Goal: Task Accomplishment & Management: Manage account settings

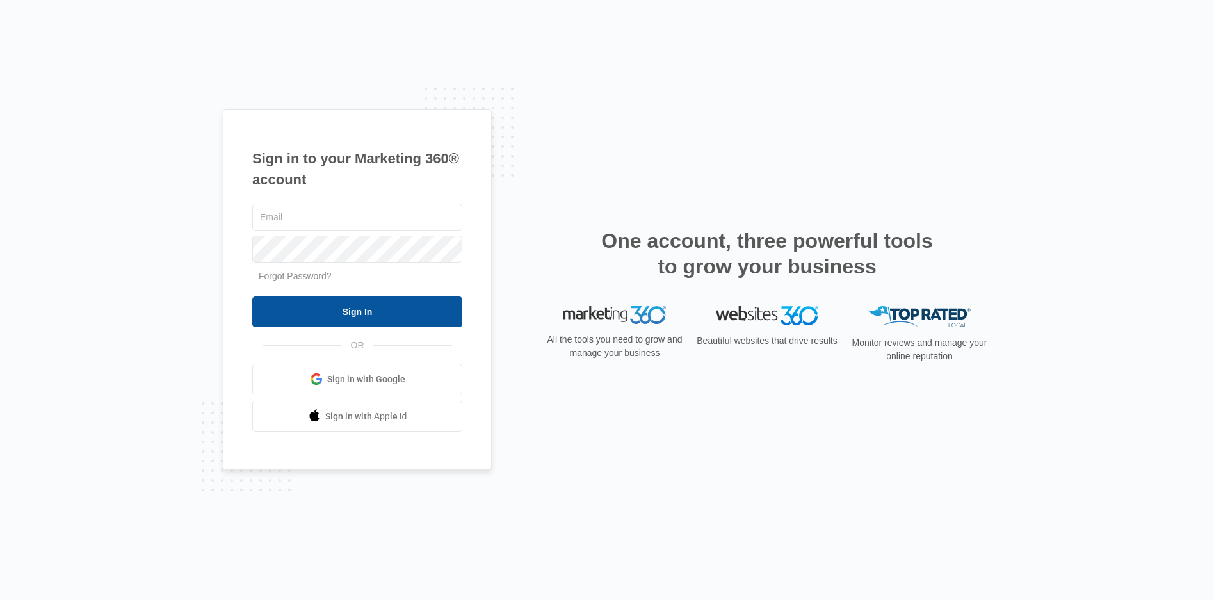
type input "[EMAIL_ADDRESS][DOMAIN_NAME]"
click at [408, 315] on input "Sign In" at bounding box center [357, 312] width 210 height 31
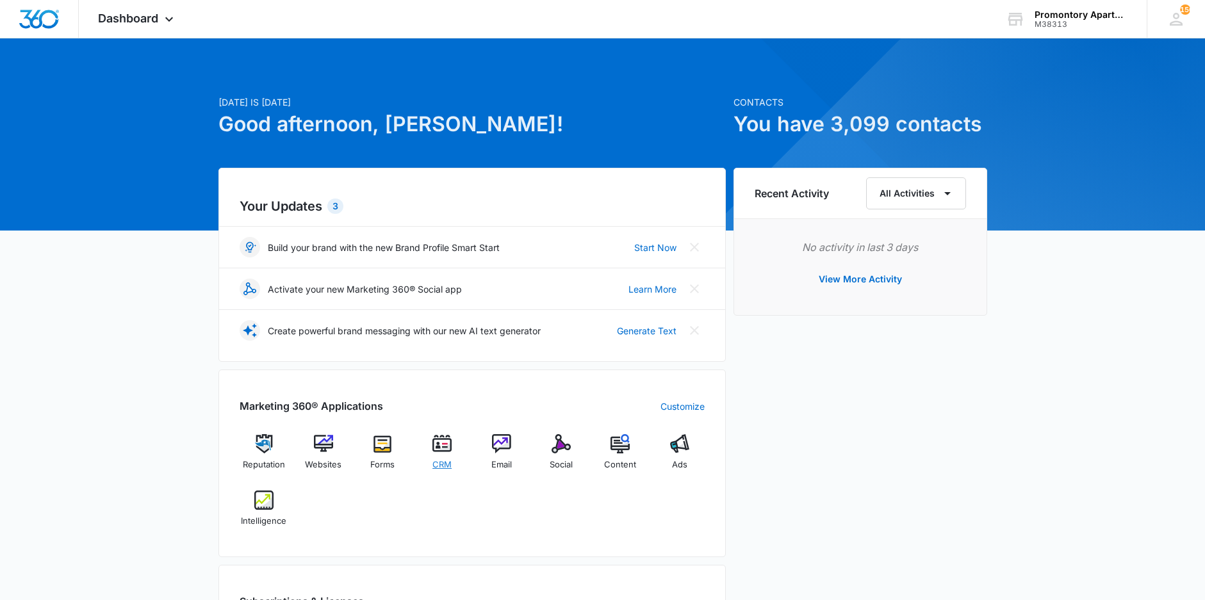
click at [448, 459] on span "CRM" at bounding box center [441, 465] width 19 height 13
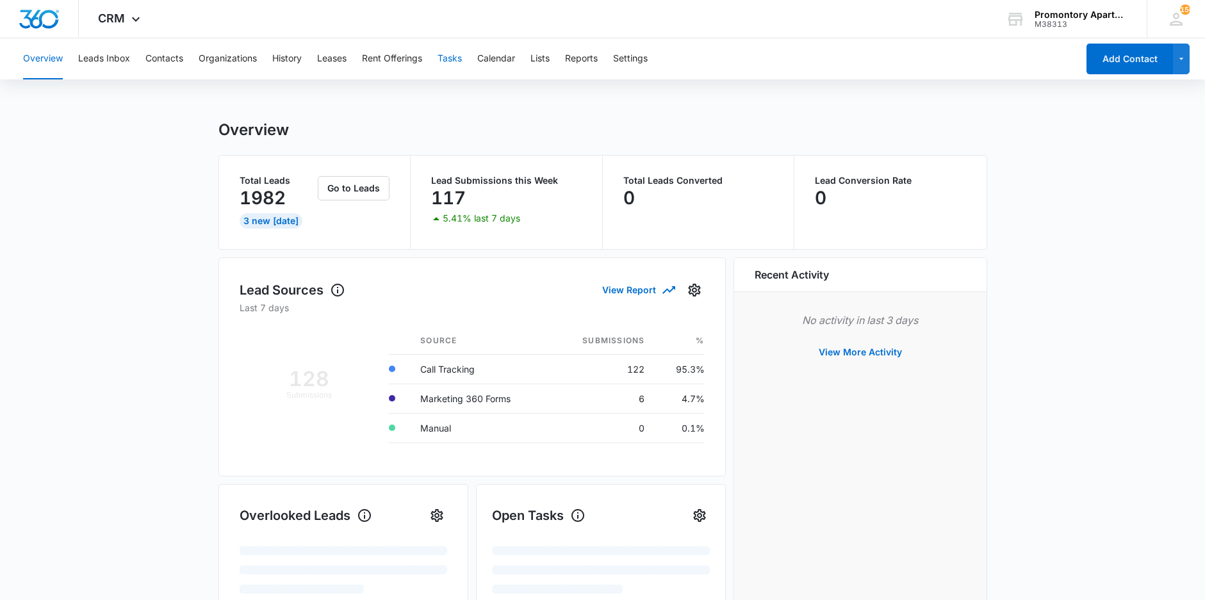
click at [454, 50] on button "Tasks" at bounding box center [449, 58] width 24 height 41
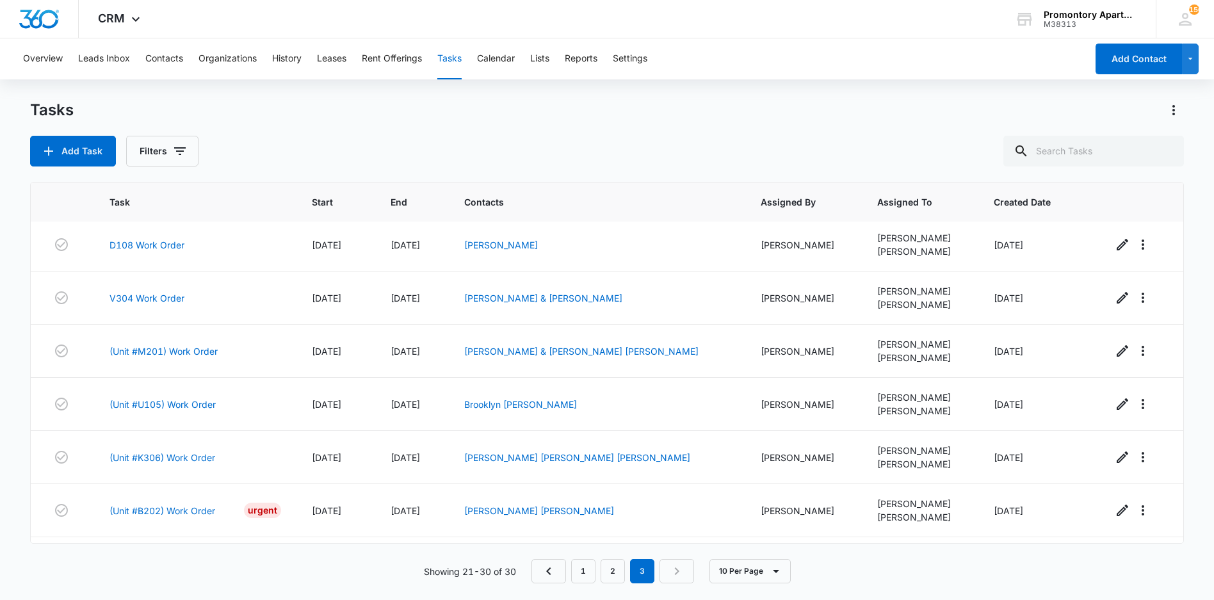
scroll to position [204, 0]
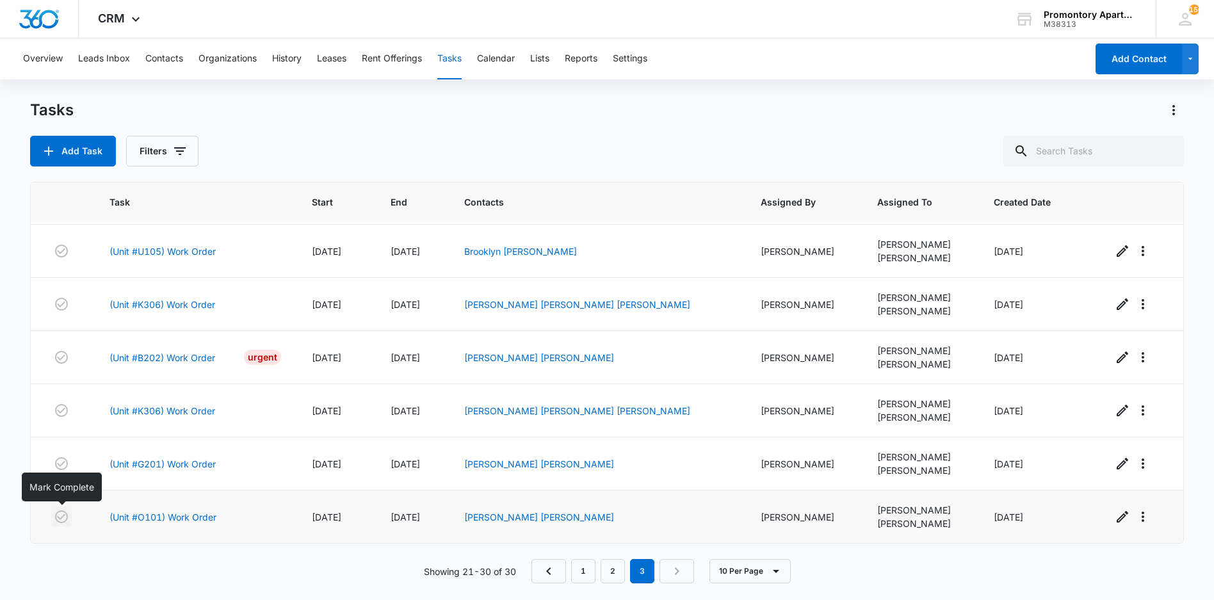
click at [61, 518] on icon "button" at bounding box center [61, 516] width 13 height 13
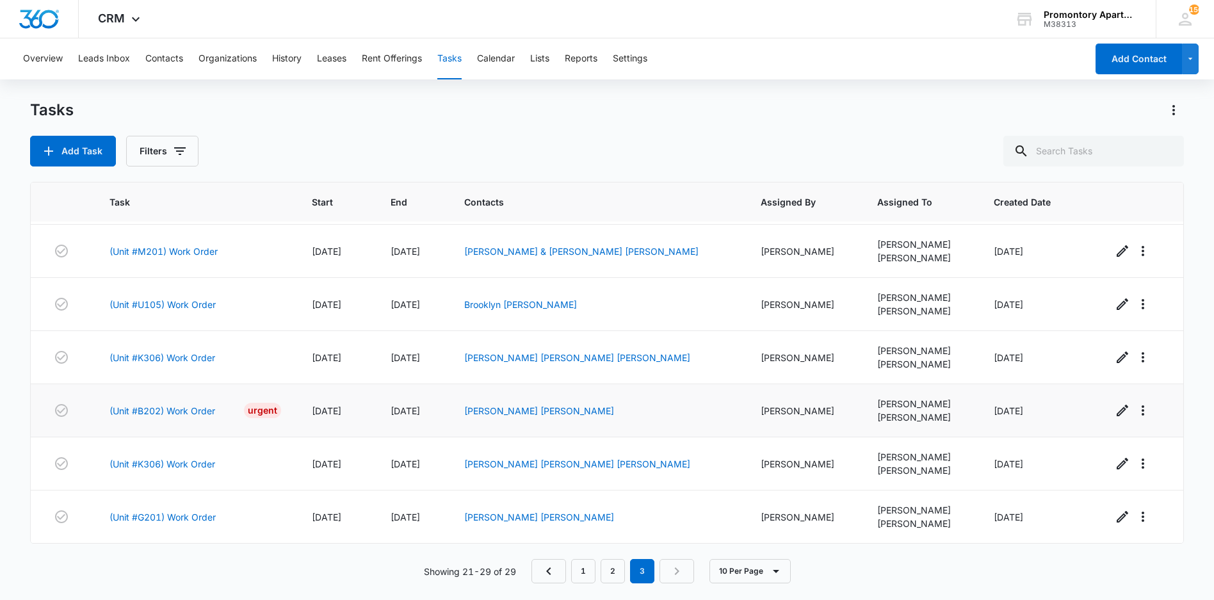
scroll to position [151, 0]
click at [172, 412] on link "(Unit #B202) Work Order" at bounding box center [163, 410] width 106 height 13
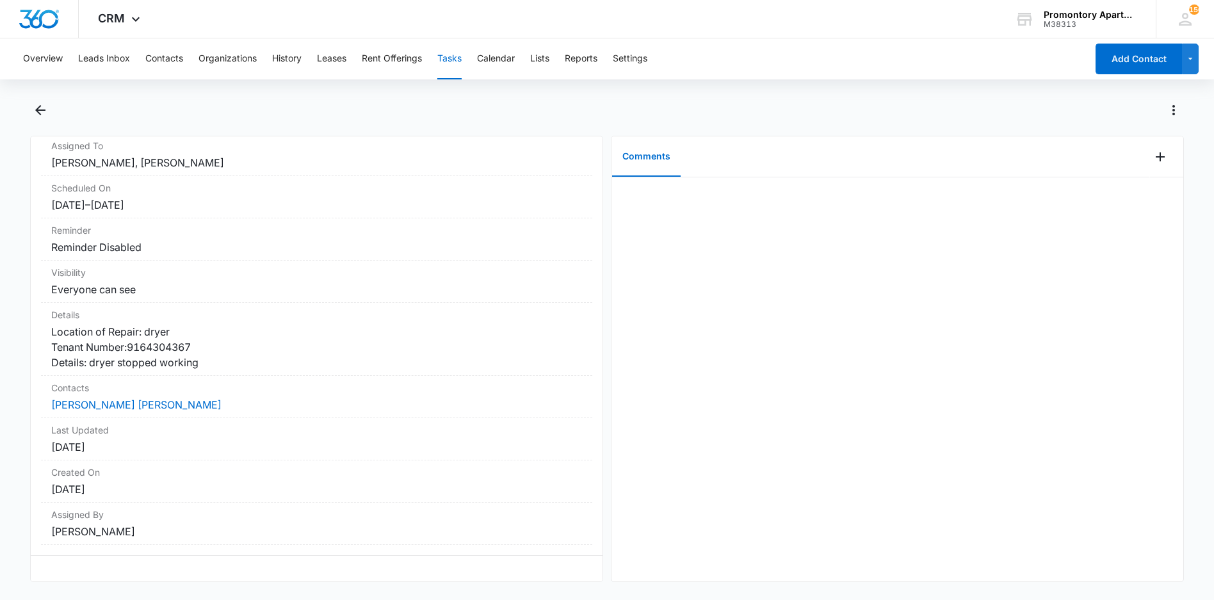
scroll to position [133, 0]
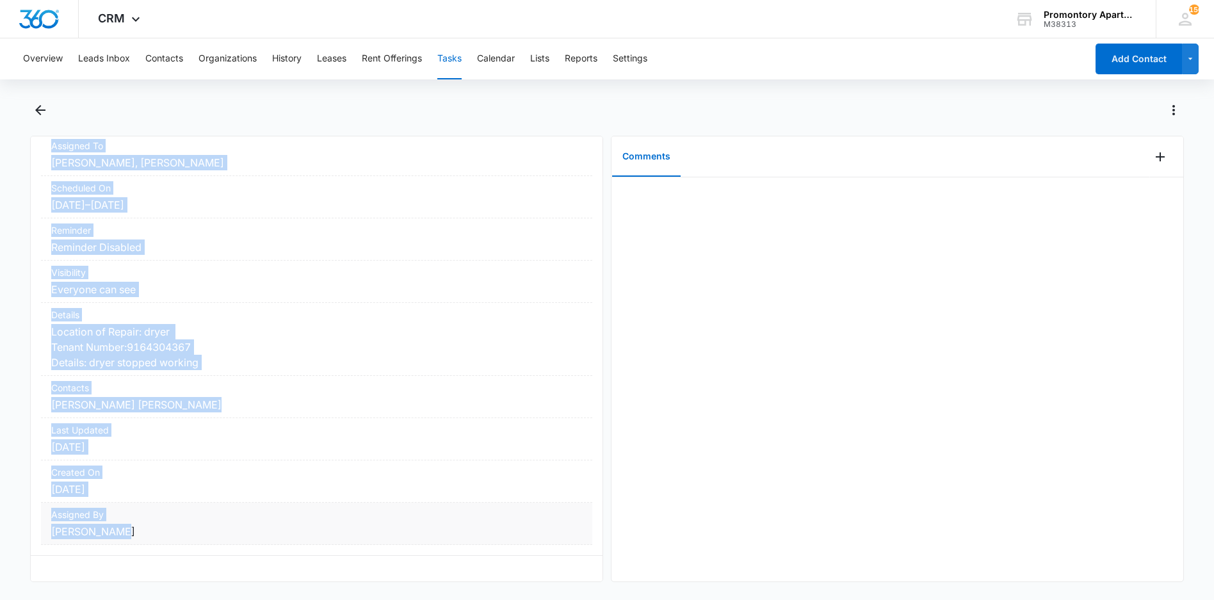
drag, startPoint x: 38, startPoint y: 175, endPoint x: 211, endPoint y: 523, distance: 388.1
click at [211, 523] on div "(Unit #B202) Work Order Urgent Task Info Assigned To [PERSON_NAME], [PERSON_NAM…" at bounding box center [316, 359] width 573 height 446
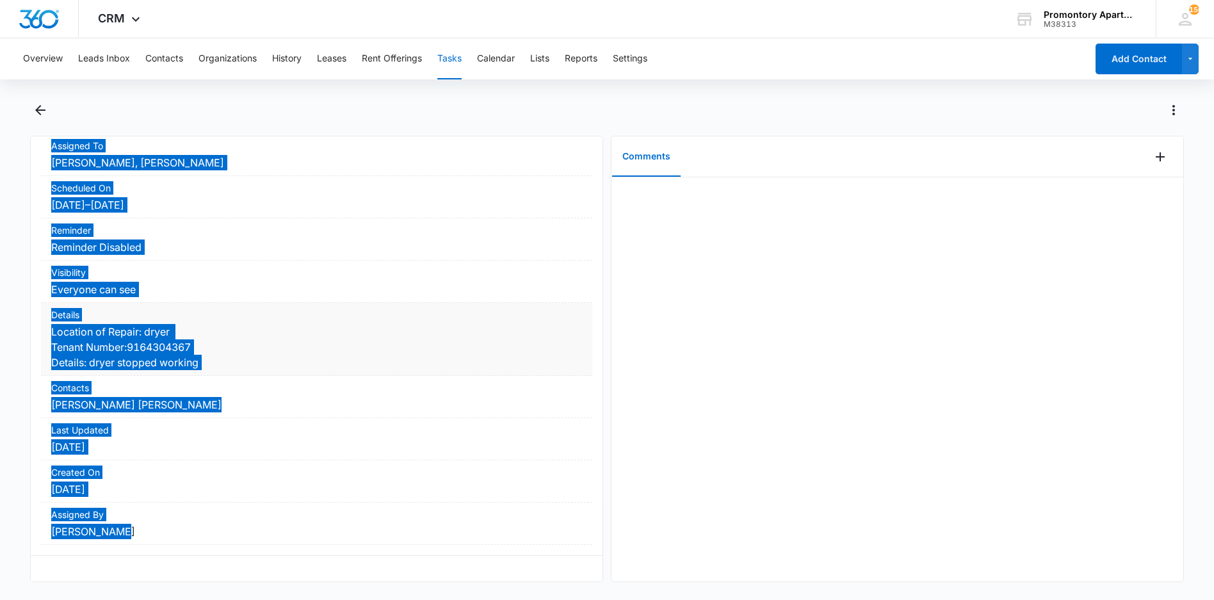
scroll to position [126, 0]
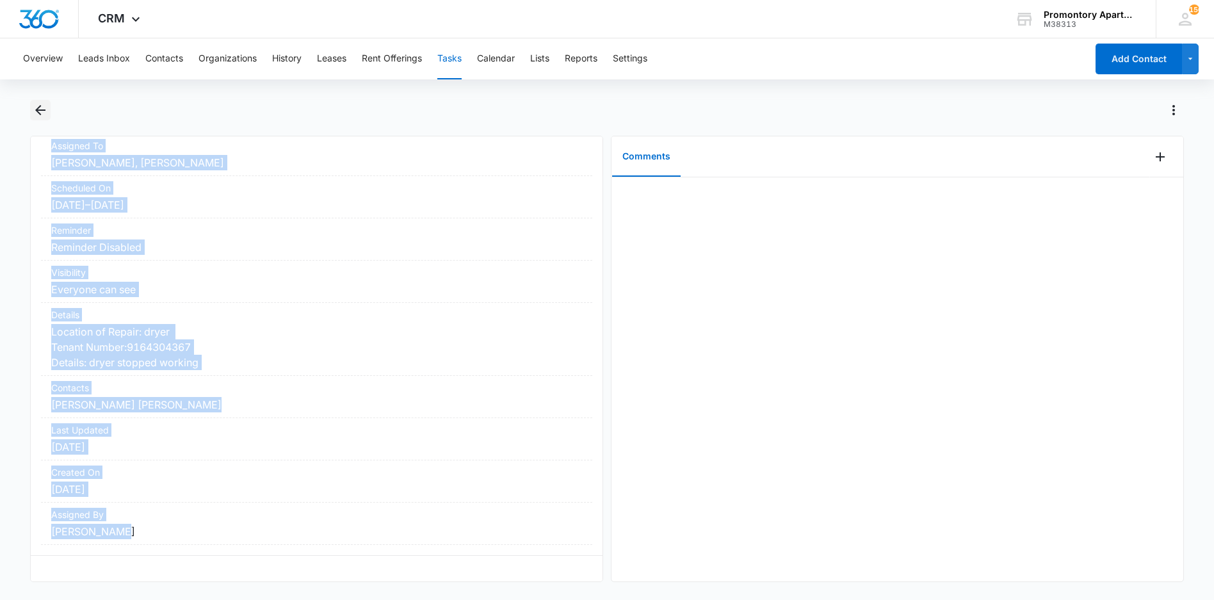
click at [40, 112] on icon "Back" at bounding box center [40, 109] width 15 height 15
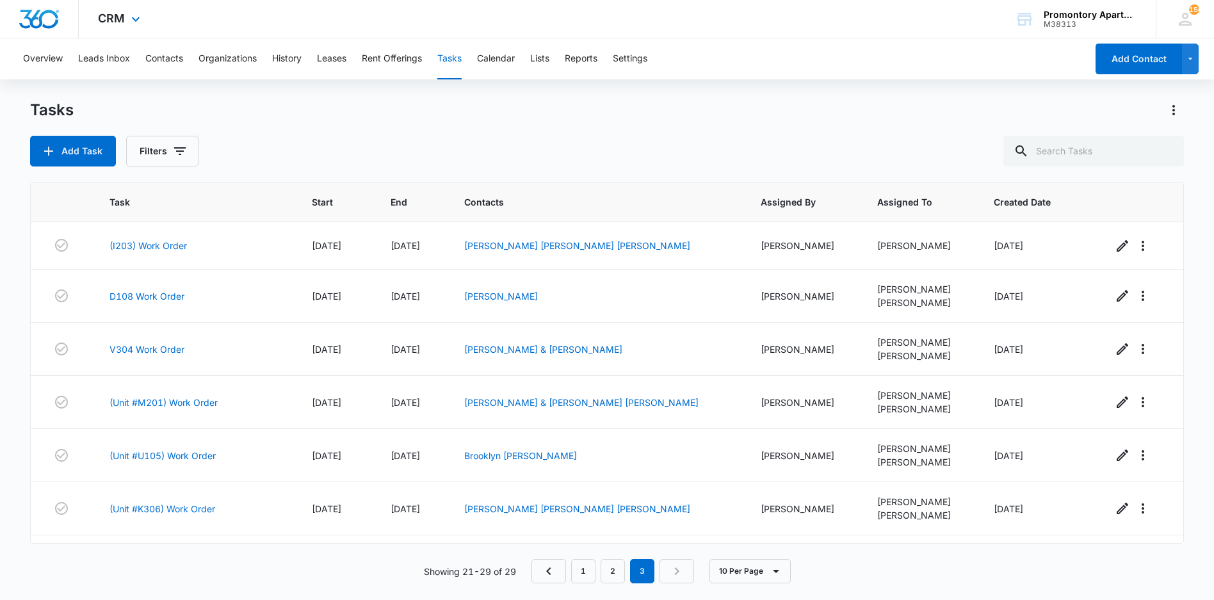
scroll to position [151, 0]
